Goal: Task Accomplishment & Management: Use online tool/utility

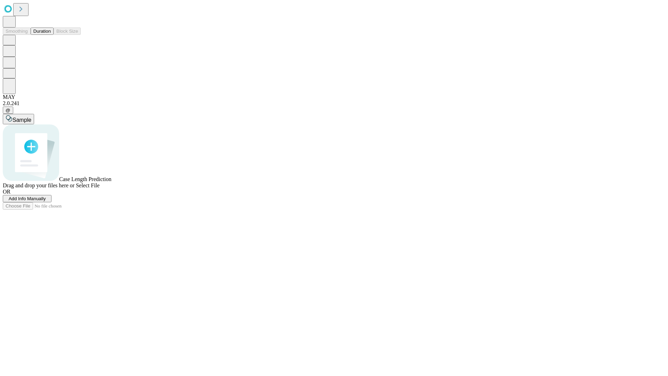
click at [51, 35] on button "Duration" at bounding box center [42, 30] width 23 height 7
click at [46, 201] on span "Add Info Manually" at bounding box center [27, 198] width 37 height 5
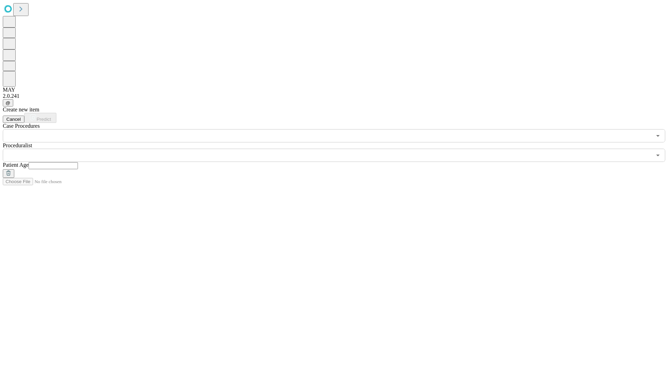
click at [78, 162] on input "text" at bounding box center [53, 165] width 49 height 7
type input "**"
click at [339, 149] on input "text" at bounding box center [327, 155] width 649 height 13
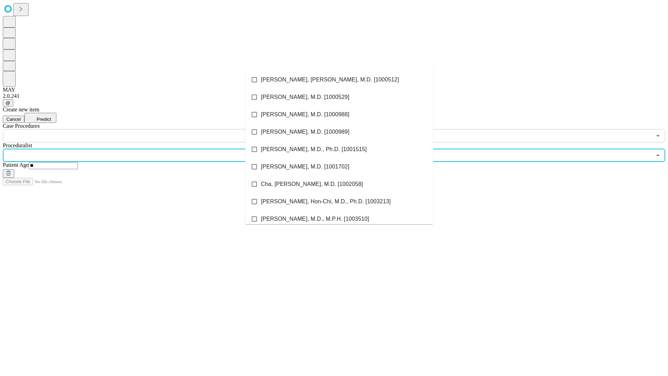
click at [339, 80] on li "[PERSON_NAME], [PERSON_NAME], M.D. [1000512]" at bounding box center [339, 79] width 188 height 17
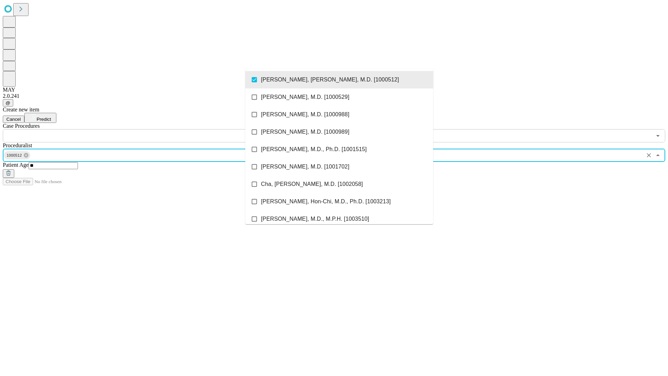
click at [146, 129] on input "text" at bounding box center [327, 135] width 649 height 13
